Goal: Contribute content: Contribute content

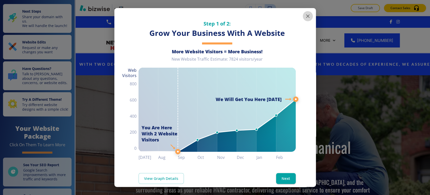
click at [305, 16] on icon "button" at bounding box center [308, 16] width 6 height 6
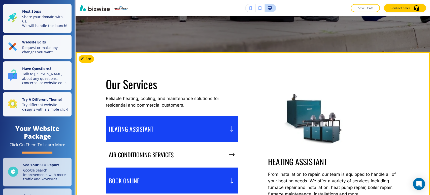
scroll to position [252, 0]
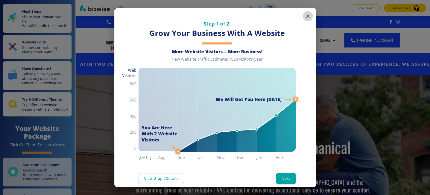
click at [305, 17] on icon "button" at bounding box center [308, 16] width 6 height 6
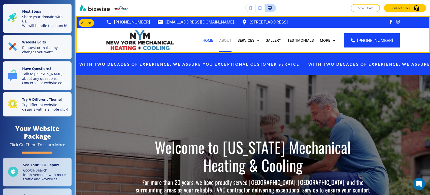
click at [230, 39] on p "ABOUT" at bounding box center [225, 40] width 12 height 5
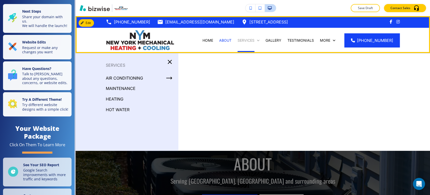
click at [255, 42] on p "Services" at bounding box center [246, 40] width 17 height 5
click at [251, 41] on p "Services" at bounding box center [246, 40] width 17 height 5
click at [251, 40] on p "Services" at bounding box center [246, 40] width 17 height 5
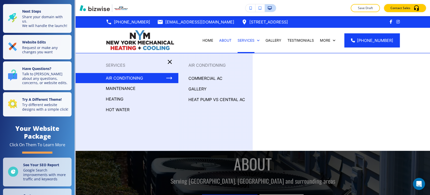
click at [126, 78] on p "AIR CONDITIONING" at bounding box center [124, 78] width 37 height 8
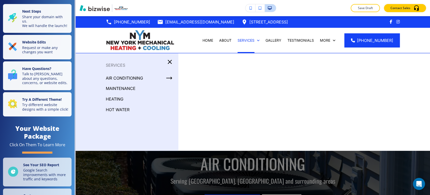
click at [126, 88] on p "maintenance" at bounding box center [121, 88] width 30 height 8
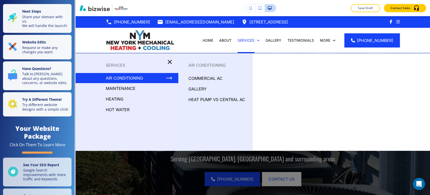
click at [116, 100] on p "HEATING" at bounding box center [115, 99] width 18 height 8
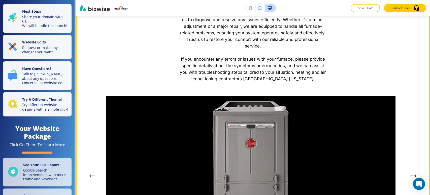
scroll to position [224, 0]
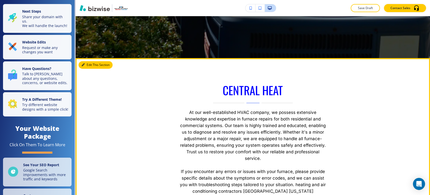
click at [89, 65] on button "Edit This Section" at bounding box center [96, 65] width 34 height 8
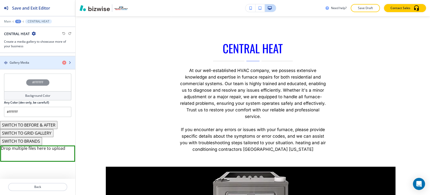
scroll to position [263, 0]
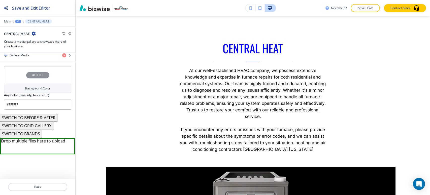
click at [45, 124] on button "SWITCH TO GRID GALLERY" at bounding box center [26, 126] width 53 height 8
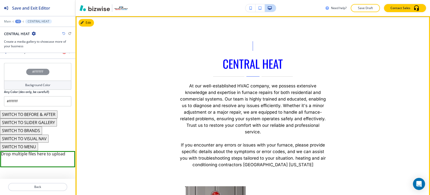
scroll to position [266, 0]
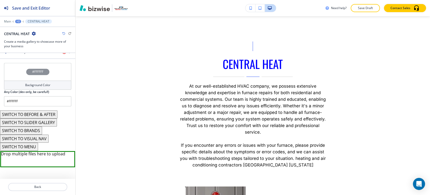
click at [63, 34] on icon "button" at bounding box center [63, 33] width 3 height 3
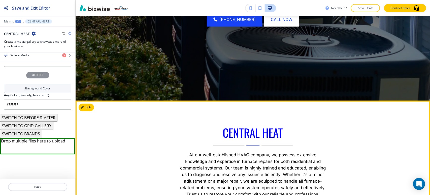
scroll to position [0, 0]
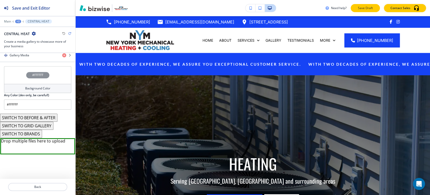
click at [370, 8] on p "Save Draft" at bounding box center [366, 8] width 16 height 5
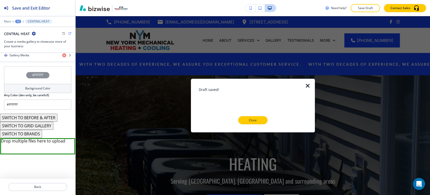
drag, startPoint x: 257, startPoint y: 121, endPoint x: 257, endPoint y: 69, distance: 52.2
click at [257, 120] on p "Close" at bounding box center [253, 120] width 16 height 5
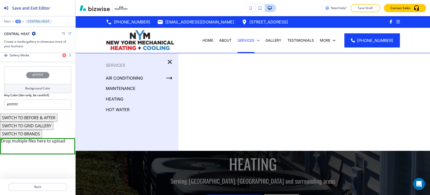
click at [124, 110] on p "HOT WATER" at bounding box center [118, 110] width 24 height 8
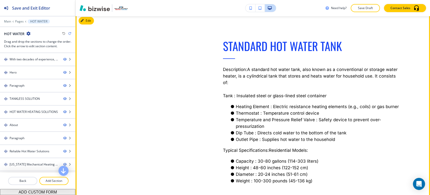
scroll to position [1149, 0]
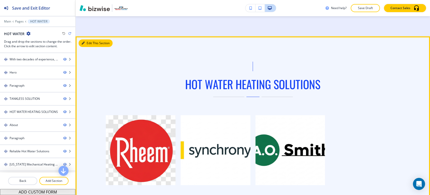
click at [89, 42] on button "Edit This Section" at bounding box center [96, 43] width 34 height 8
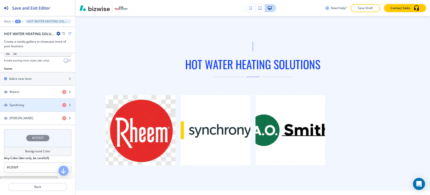
scroll to position [177, 0]
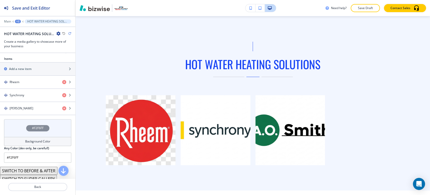
click at [26, 140] on h4 "Background Color" at bounding box center [37, 141] width 25 height 5
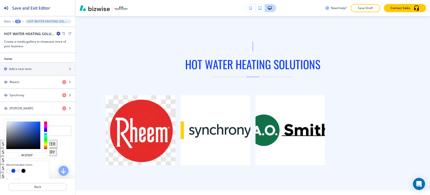
click at [9, 168] on button "button" at bounding box center [8, 170] width 4 height 4
type input "#FFFFFF"
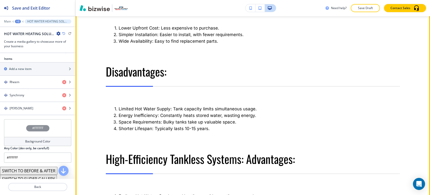
scroll to position [272, 0]
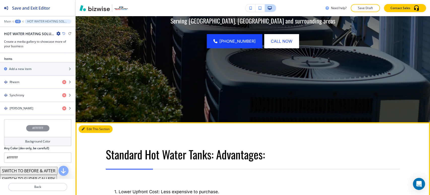
click at [90, 127] on button "Edit This Section" at bounding box center [96, 129] width 34 height 8
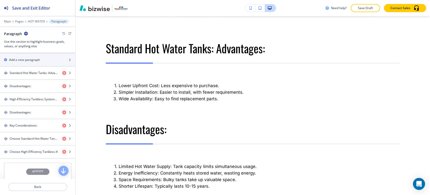
scroll to position [373, 0]
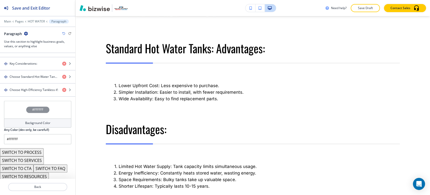
click at [37, 159] on button "SWITCH TO SERVICES" at bounding box center [22, 160] width 44 height 8
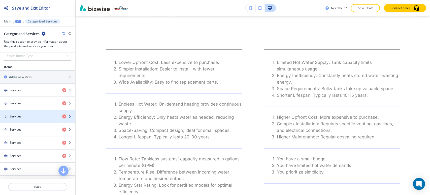
scroll to position [179, 0]
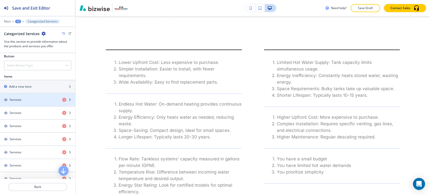
click at [40, 103] on div "button" at bounding box center [37, 104] width 75 height 4
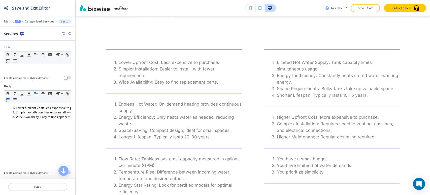
scroll to position [309, 0]
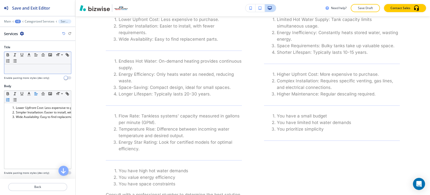
click at [27, 64] on div at bounding box center [37, 69] width 67 height 10
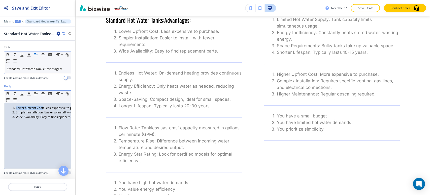
drag, startPoint x: 43, startPoint y: 107, endPoint x: 16, endPoint y: 107, distance: 27.2
click at [16, 107] on li "Lower Upfront Cost: Less expensive to purchase." at bounding box center [39, 107] width 57 height 5
click at [8, 92] on icon "button" at bounding box center [8, 93] width 5 height 5
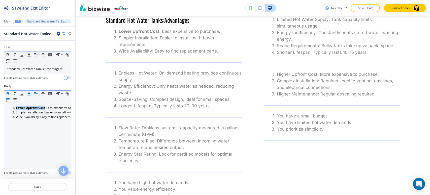
click at [26, 92] on button "button" at bounding box center [28, 94] width 7 height 6
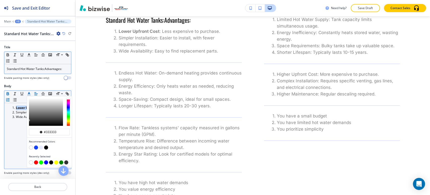
click at [46, 145] on button "button" at bounding box center [46, 147] width 4 height 4
type input "#000000"
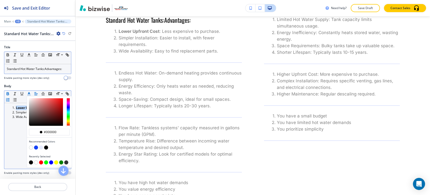
click at [47, 147] on button "button" at bounding box center [46, 147] width 4 height 4
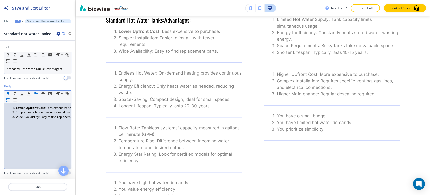
click at [14, 147] on div "Lower Upfront Cost : Less expensive to purchase. Simpler Installation: Easier t…" at bounding box center [37, 136] width 67 height 66
drag, startPoint x: 43, startPoint y: 112, endPoint x: 16, endPoint y: 113, distance: 26.2
click at [16, 113] on li "Simpler Installation: Easier to install, with fewer requirements." at bounding box center [39, 112] width 57 height 5
click at [8, 94] on icon "button" at bounding box center [8, 94] width 2 height 1
drag, startPoint x: 40, startPoint y: 118, endPoint x: 13, endPoint y: 117, distance: 26.5
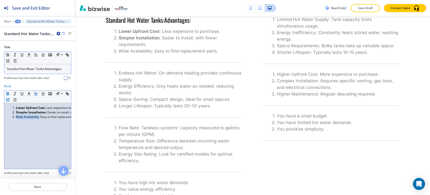
click at [14, 117] on li "Wide Availability: Easy to find replacement parts." at bounding box center [39, 116] width 57 height 5
click at [10, 92] on icon "button" at bounding box center [8, 93] width 5 height 5
click at [17, 22] on div "+3" at bounding box center [18, 22] width 6 height 4
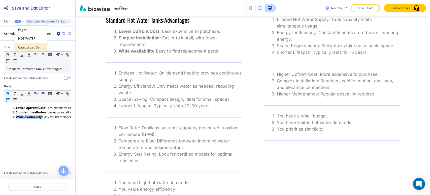
click at [31, 49] on p "Categorized Services" at bounding box center [31, 47] width 26 height 5
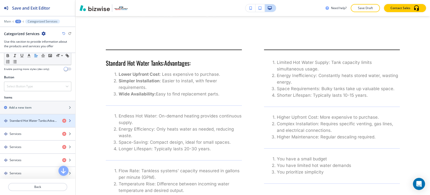
scroll to position [168, 0]
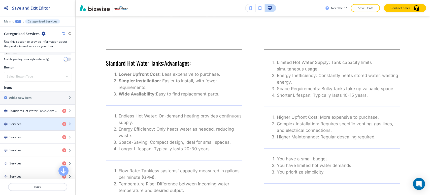
click at [39, 126] on div "button" at bounding box center [37, 128] width 75 height 4
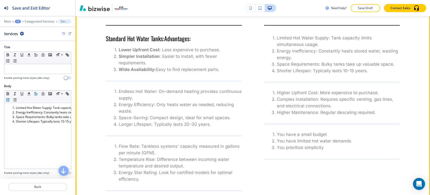
scroll to position [280, 0]
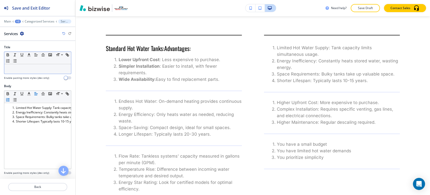
click at [28, 72] on div at bounding box center [37, 69] width 67 height 10
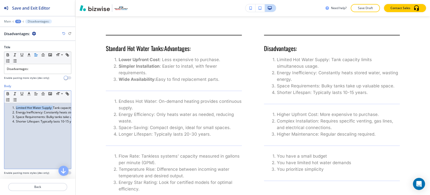
drag, startPoint x: 53, startPoint y: 108, endPoint x: 16, endPoint y: 105, distance: 36.9
click at [16, 107] on li "Limited Hot Water Supply: Tank capacity limits simultaneous usage." at bounding box center [39, 107] width 57 height 5
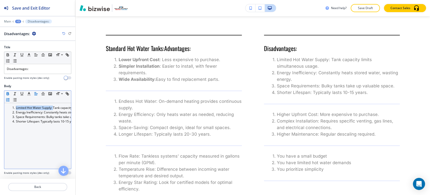
click at [7, 94] on icon "button" at bounding box center [8, 93] width 5 height 5
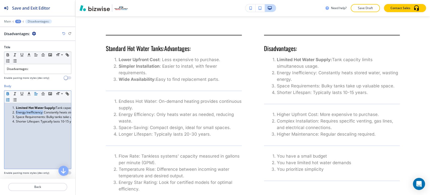
drag, startPoint x: 43, startPoint y: 111, endPoint x: 16, endPoint y: 112, distance: 26.7
click at [16, 112] on li "Energy Inefficiency: Constantly heats stored water, wasting energy." at bounding box center [39, 112] width 57 height 5
drag, startPoint x: 8, startPoint y: 93, endPoint x: 11, endPoint y: 94, distance: 3.4
click at [8, 93] on icon "button" at bounding box center [8, 92] width 2 height 1
drag, startPoint x: 45, startPoint y: 116, endPoint x: 16, endPoint y: 114, distance: 28.8
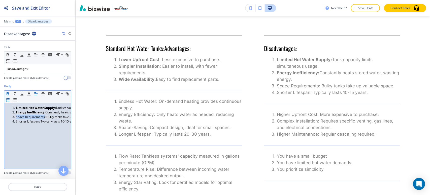
click at [16, 116] on li "Space Requirements: Bulky tanks take up valuable space." at bounding box center [39, 116] width 57 height 5
click at [7, 92] on icon "button" at bounding box center [8, 93] width 5 height 5
drag, startPoint x: 40, startPoint y: 122, endPoint x: 17, endPoint y: 112, distance: 24.4
click at [16, 121] on li "Shorter Lifespan: Typically lasts 10-15 years." at bounding box center [39, 121] width 57 height 5
click at [8, 92] on icon "button" at bounding box center [8, 93] width 5 height 5
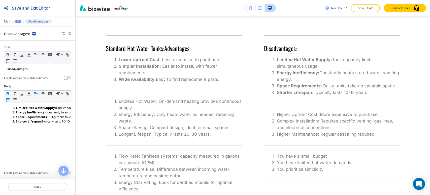
click at [18, 22] on div "+3" at bounding box center [18, 22] width 6 height 4
click at [24, 45] on p "Categorized Services" at bounding box center [31, 47] width 26 height 5
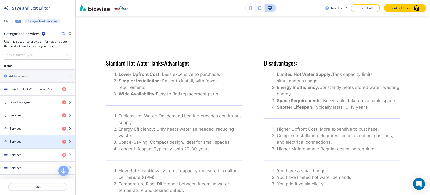
scroll to position [224, 0]
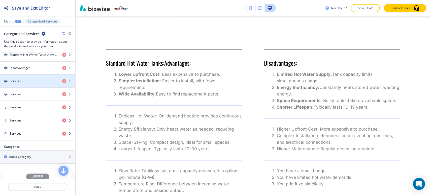
click at [36, 79] on div "Services" at bounding box center [29, 81] width 58 height 5
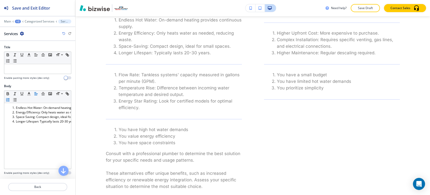
scroll to position [362, 0]
click at [52, 72] on div at bounding box center [37, 69] width 67 height 10
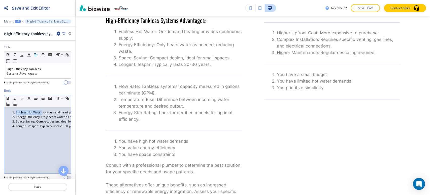
drag, startPoint x: 42, startPoint y: 112, endPoint x: 17, endPoint y: 110, distance: 25.3
click at [12, 112] on li "Endless Hot Water: On-demand heating provides continuous supply." at bounding box center [39, 112] width 57 height 5
click at [9, 97] on icon "button" at bounding box center [8, 98] width 5 height 5
drag, startPoint x: 41, startPoint y: 117, endPoint x: 16, endPoint y: 115, distance: 24.8
click at [16, 117] on li "Energy Efficiency: Only heats water as needed, reducing waste." at bounding box center [39, 116] width 57 height 5
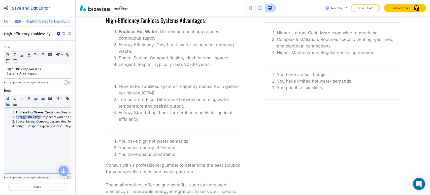
click at [9, 98] on icon "button" at bounding box center [8, 98] width 5 height 5
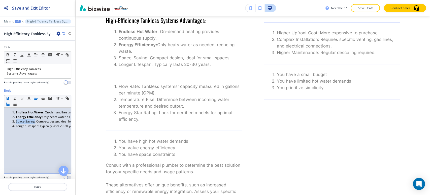
drag, startPoint x: 34, startPoint y: 122, endPoint x: 16, endPoint y: 121, distance: 18.7
click at [16, 122] on li "Space-Saving: Compact design, ideal for small spaces." at bounding box center [39, 121] width 57 height 5
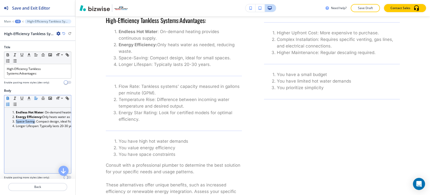
click at [8, 97] on icon "button" at bounding box center [8, 98] width 5 height 5
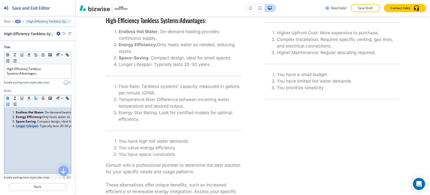
drag, startPoint x: 38, startPoint y: 125, endPoint x: 16, endPoint y: 125, distance: 21.9
click at [16, 125] on li "Longer Lifespan: Typically lasts 20-30 years." at bounding box center [39, 126] width 57 height 5
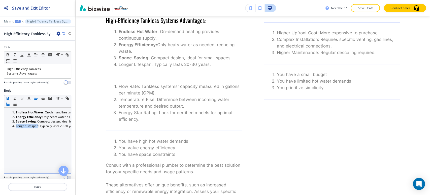
click at [9, 98] on icon "button" at bounding box center [8, 98] width 5 height 5
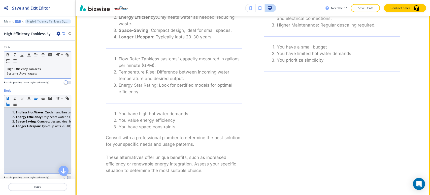
scroll to position [390, 0]
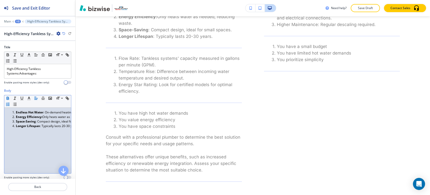
click at [14, 20] on div "Main +3 High-Efficiency Tankless Systems:Advantages:" at bounding box center [37, 21] width 67 height 4
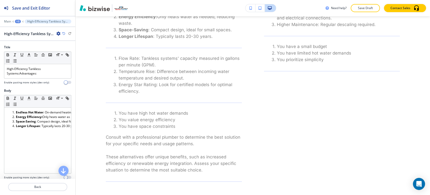
click at [17, 21] on div "+3" at bounding box center [18, 22] width 6 height 4
click at [30, 44] on button "Categorized Services" at bounding box center [31, 47] width 32 height 9
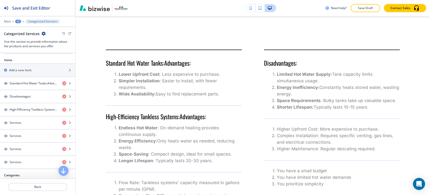
scroll to position [196, 0]
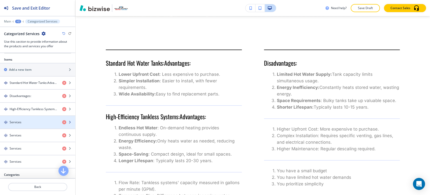
click at [35, 120] on div "Services" at bounding box center [29, 122] width 58 height 5
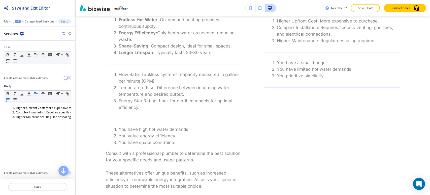
scroll to position [375, 0]
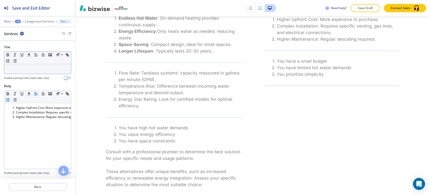
click at [32, 72] on div at bounding box center [37, 69] width 67 height 10
paste div
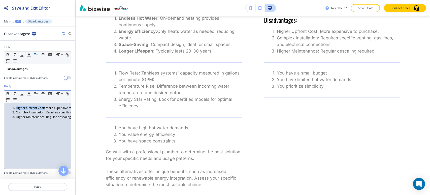
drag, startPoint x: 45, startPoint y: 106, endPoint x: 16, endPoint y: 108, distance: 28.8
click at [16, 108] on li "Higher Upfront Cost: More expensive to purchase." at bounding box center [39, 107] width 57 height 5
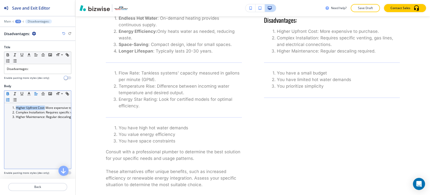
click at [6, 92] on icon "button" at bounding box center [8, 93] width 5 height 5
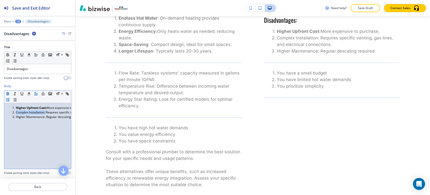
drag, startPoint x: 46, startPoint y: 112, endPoint x: 16, endPoint y: 112, distance: 30.3
click at [16, 112] on li "Complex Installation: Requires specific venting, gas lines, and electrical conn…" at bounding box center [39, 112] width 57 height 5
click at [7, 94] on icon "button" at bounding box center [8, 94] width 2 height 1
drag, startPoint x: 45, startPoint y: 116, endPoint x: 15, endPoint y: 116, distance: 29.5
click at [15, 116] on li "Higher Maintenance: Regular descaling required." at bounding box center [39, 116] width 57 height 5
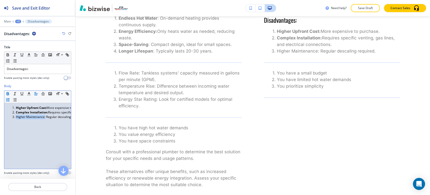
click at [9, 93] on icon "button" at bounding box center [8, 93] width 5 height 5
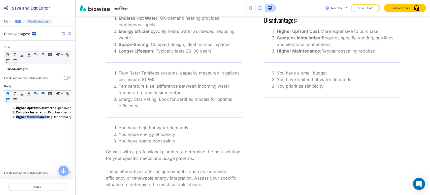
click at [16, 21] on div "+3" at bounding box center [18, 22] width 6 height 4
click at [25, 46] on p "Categorized Services" at bounding box center [31, 47] width 26 height 5
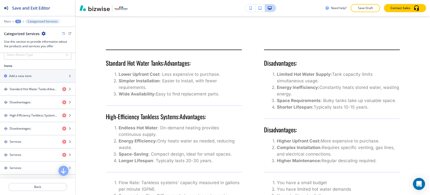
scroll to position [196, 0]
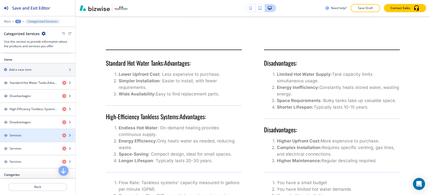
click at [44, 140] on div "button" at bounding box center [37, 139] width 75 height 4
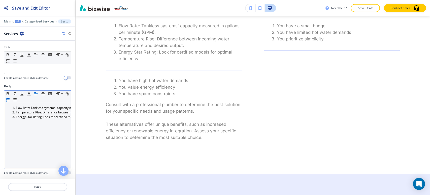
scroll to position [428, 0]
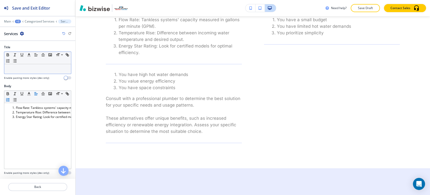
click at [40, 69] on p at bounding box center [38, 69] width 62 height 5
paste div
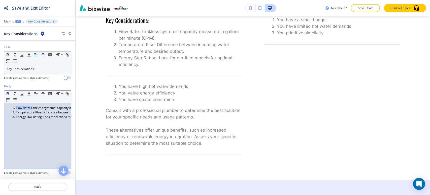
drag, startPoint x: 31, startPoint y: 107, endPoint x: 17, endPoint y: 103, distance: 14.1
click at [14, 108] on li "Flow Rate: Tankless systems' capacity measured in gallons per minute (GPM)." at bounding box center [39, 107] width 57 height 5
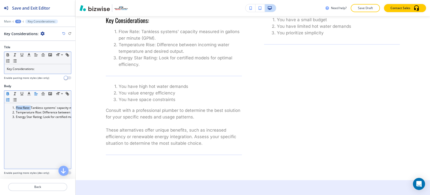
click at [8, 92] on icon "button" at bounding box center [8, 93] width 5 height 5
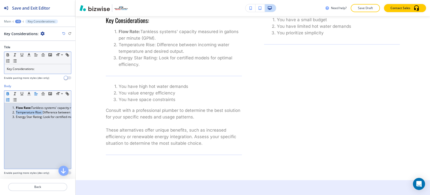
drag, startPoint x: 42, startPoint y: 110, endPoint x: 15, endPoint y: 111, distance: 27.5
click at [15, 111] on li "Temperature Rise: Difference between incoming water temperature and desired out…" at bounding box center [39, 112] width 57 height 5
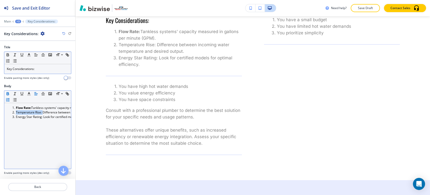
click at [8, 92] on icon "button" at bounding box center [8, 93] width 5 height 5
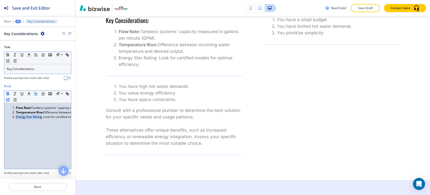
drag, startPoint x: 42, startPoint y: 115, endPoint x: 15, endPoint y: 113, distance: 27.1
click at [14, 114] on li "Energy Star Rating: Look for certified models for optimal efficiency." at bounding box center [39, 116] width 57 height 5
click at [8, 91] on button "button" at bounding box center [7, 94] width 7 height 6
click at [19, 21] on div "+3" at bounding box center [18, 22] width 6 height 4
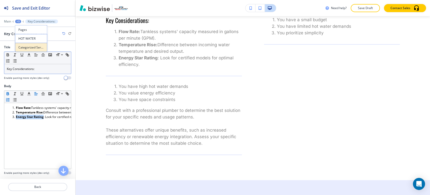
click at [37, 48] on p "Categorized Services" at bounding box center [31, 47] width 26 height 5
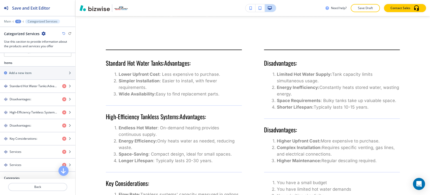
scroll to position [224, 0]
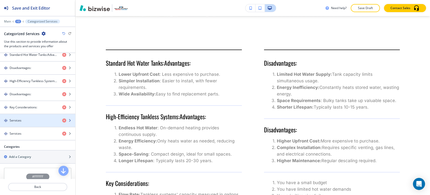
click at [39, 123] on div "button" at bounding box center [37, 125] width 75 height 4
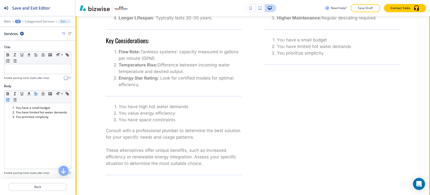
scroll to position [428, 0]
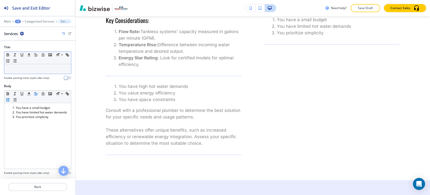
click at [38, 71] on div at bounding box center [37, 69] width 67 height 10
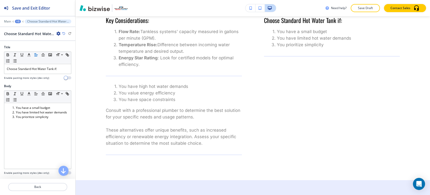
click at [17, 22] on div "+3" at bounding box center [18, 22] width 6 height 4
click at [30, 47] on p "Categorized Services" at bounding box center [31, 47] width 26 height 5
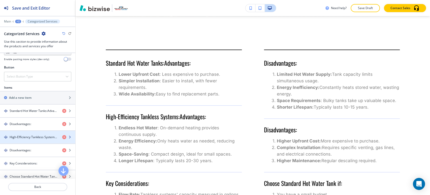
scroll to position [252, 0]
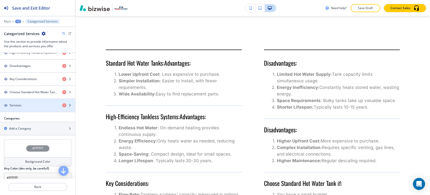
click at [40, 107] on div "button" at bounding box center [37, 109] width 75 height 4
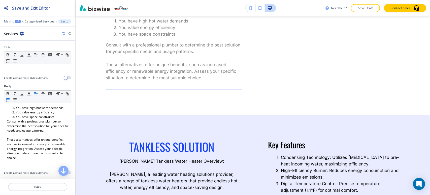
scroll to position [495, 0]
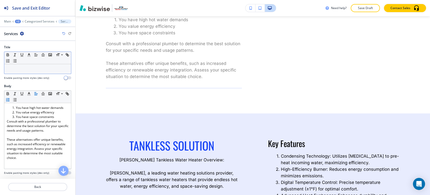
click at [40, 69] on p at bounding box center [38, 69] width 62 height 5
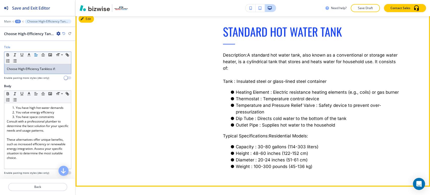
scroll to position [999, 0]
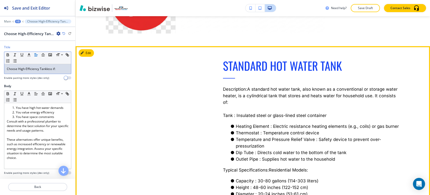
click at [85, 53] on button "Edit" at bounding box center [86, 53] width 15 height 8
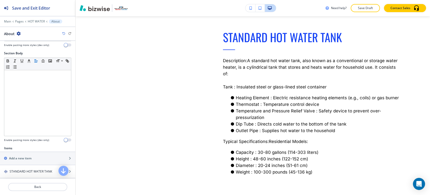
scroll to position [151, 0]
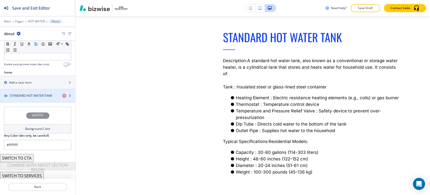
click at [42, 95] on h4 "STANDARD HOT WATER TANK" at bounding box center [31, 95] width 43 height 5
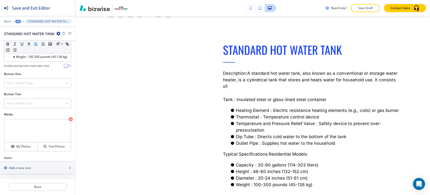
scroll to position [178, 0]
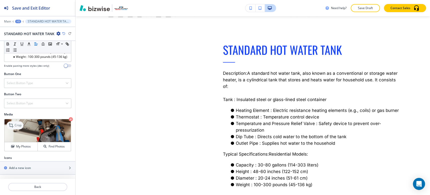
click at [13, 125] on icon at bounding box center [12, 125] width 6 height 6
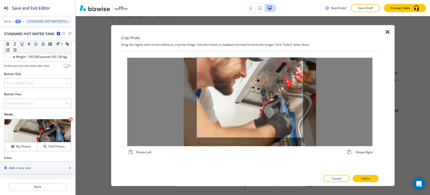
click at [250, 51] on div "Rotate Left Rotate Right" at bounding box center [250, 105] width 258 height 109
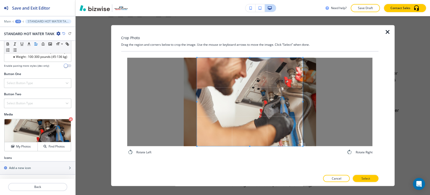
click at [250, 159] on div "Rotate Left Rotate Right" at bounding box center [250, 105] width 258 height 109
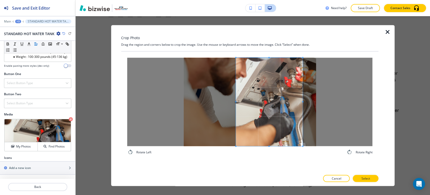
click at [236, 101] on div at bounding box center [269, 101] width 67 height 88
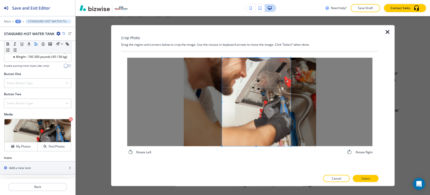
click at [247, 105] on span at bounding box center [256, 101] width 69 height 88
click at [363, 178] on p "Select" at bounding box center [366, 178] width 9 height 5
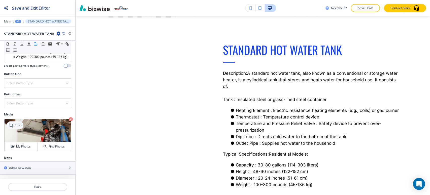
click at [16, 126] on p "Crop" at bounding box center [18, 125] width 7 height 5
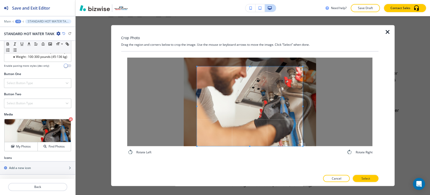
click at [250, 154] on div "Rotate Left Rotate Right" at bounding box center [250, 105] width 246 height 97
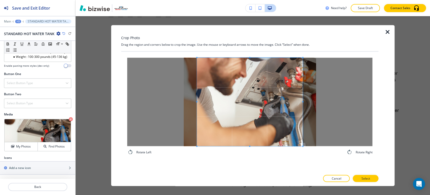
click at [250, 42] on div "Crop Photo Drag the region and corners below to crop the image. Use the mouse o…" at bounding box center [250, 105] width 258 height 161
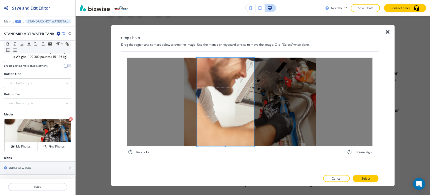
click at [254, 109] on div at bounding box center [225, 101] width 57 height 88
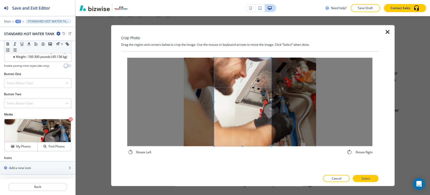
click at [237, 114] on span at bounding box center [242, 101] width 57 height 88
click at [361, 178] on button "Select" at bounding box center [366, 178] width 26 height 7
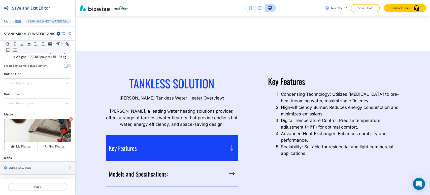
scroll to position [511, 0]
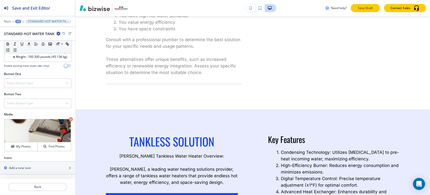
click at [360, 9] on p "Save Draft" at bounding box center [366, 8] width 16 height 5
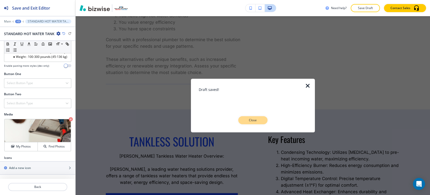
click at [254, 123] on button "Close" at bounding box center [253, 120] width 29 height 8
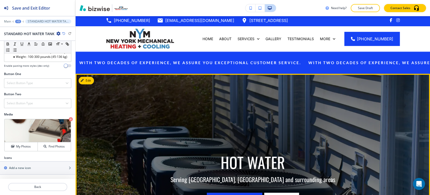
scroll to position [0, 0]
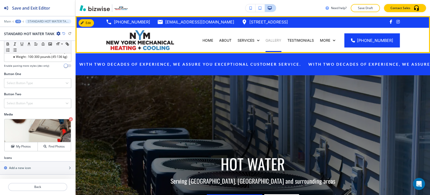
click at [282, 38] on p "Gallery" at bounding box center [274, 40] width 16 height 5
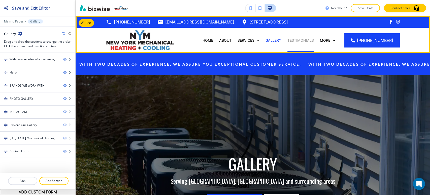
click at [301, 38] on p "TESTIMONIALS" at bounding box center [301, 40] width 26 height 5
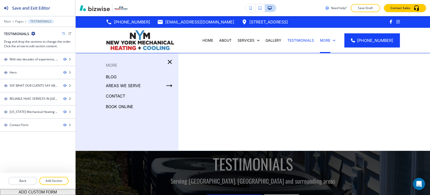
click at [109, 76] on p "BLOG" at bounding box center [111, 77] width 11 height 8
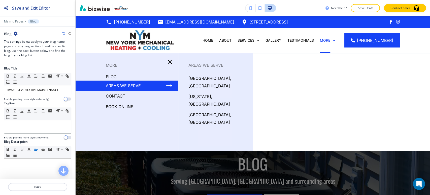
click at [195, 77] on p "[GEOGRAPHIC_DATA], [GEOGRAPHIC_DATA]" at bounding box center [219, 81] width 60 height 15
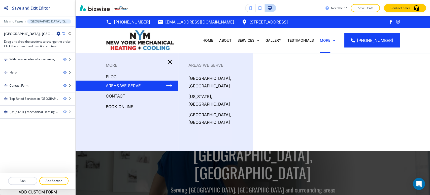
click at [119, 96] on p "CONTACT" at bounding box center [115, 96] width 19 height 8
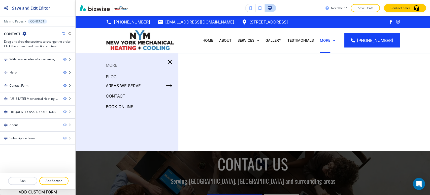
click at [131, 106] on p "BOOK ONLINE" at bounding box center [119, 107] width 27 height 8
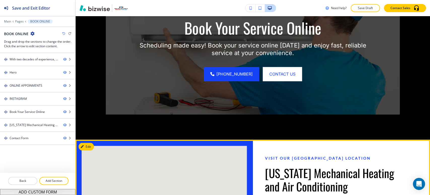
scroll to position [672, 0]
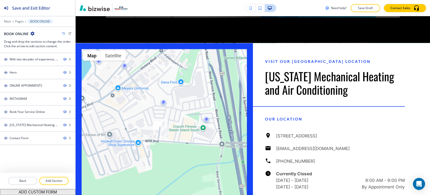
drag, startPoint x: 367, startPoint y: 7, endPoint x: 364, endPoint y: 6, distance: 3.5
click at [367, 7] on p "Save Draft" at bounding box center [366, 8] width 16 height 5
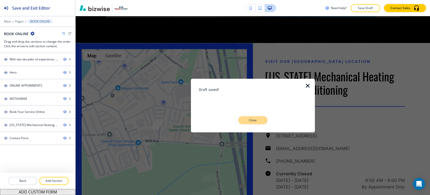
click at [256, 121] on p "Close" at bounding box center [253, 120] width 16 height 5
